Goal: Transaction & Acquisition: Purchase product/service

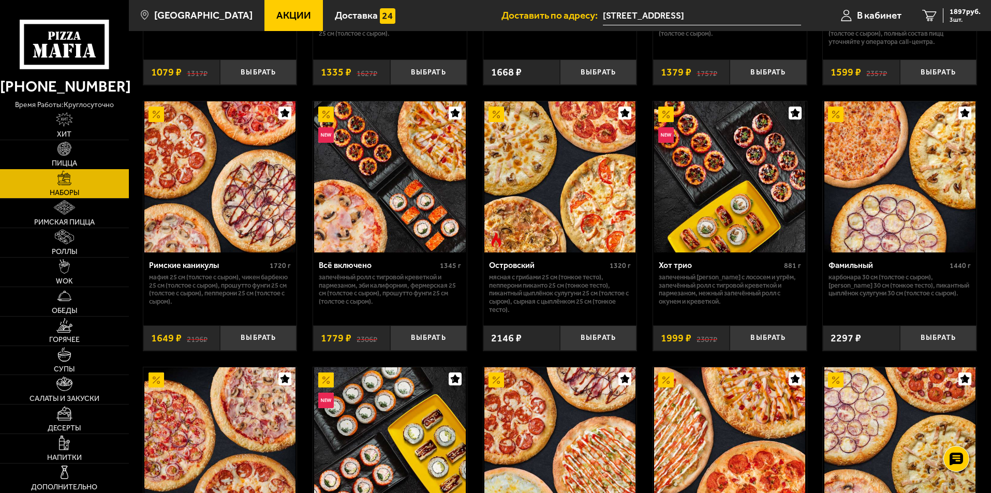
scroll to position [777, 0]
click at [62, 150] on img at bounding box center [64, 149] width 14 height 14
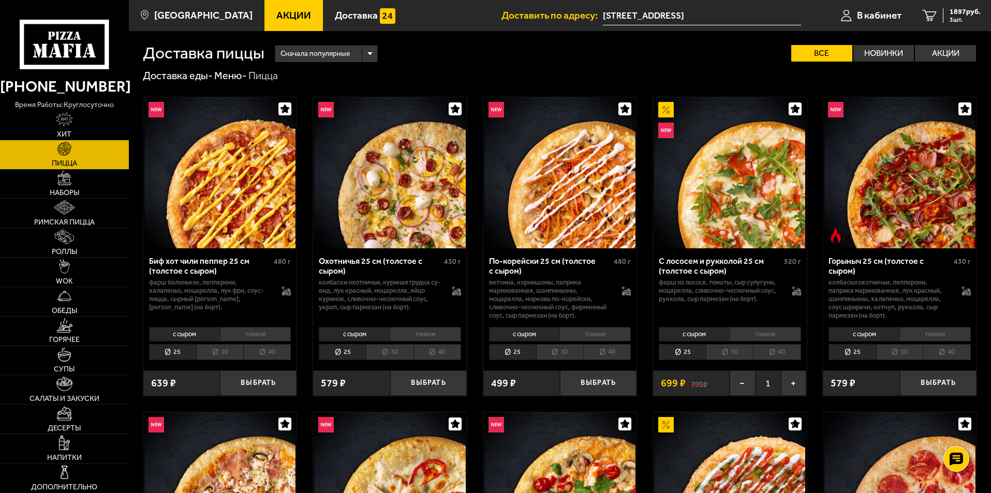
click at [380, 192] on img at bounding box center [389, 172] width 151 height 151
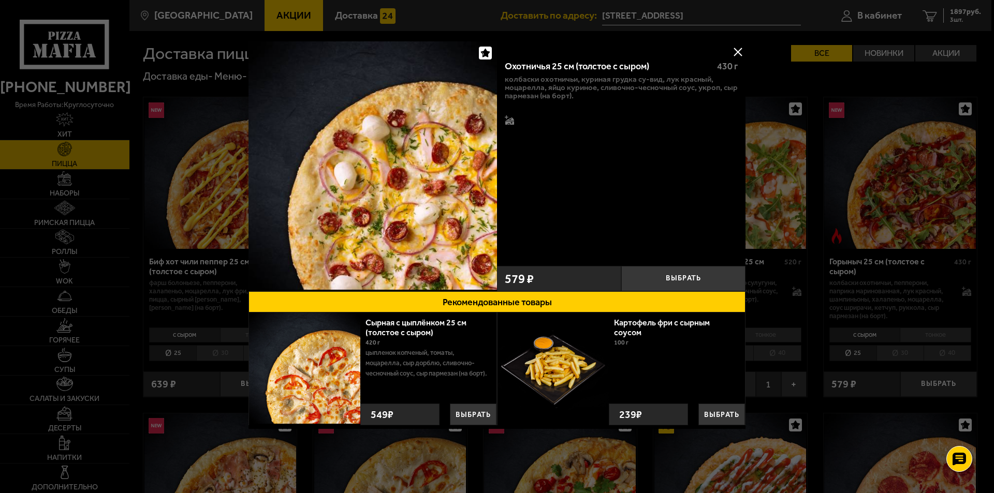
drag, startPoint x: 739, startPoint y: 49, endPoint x: 488, endPoint y: 196, distance: 290.8
click at [733, 49] on button at bounding box center [738, 52] width 16 height 16
